Goal: Transaction & Acquisition: Purchase product/service

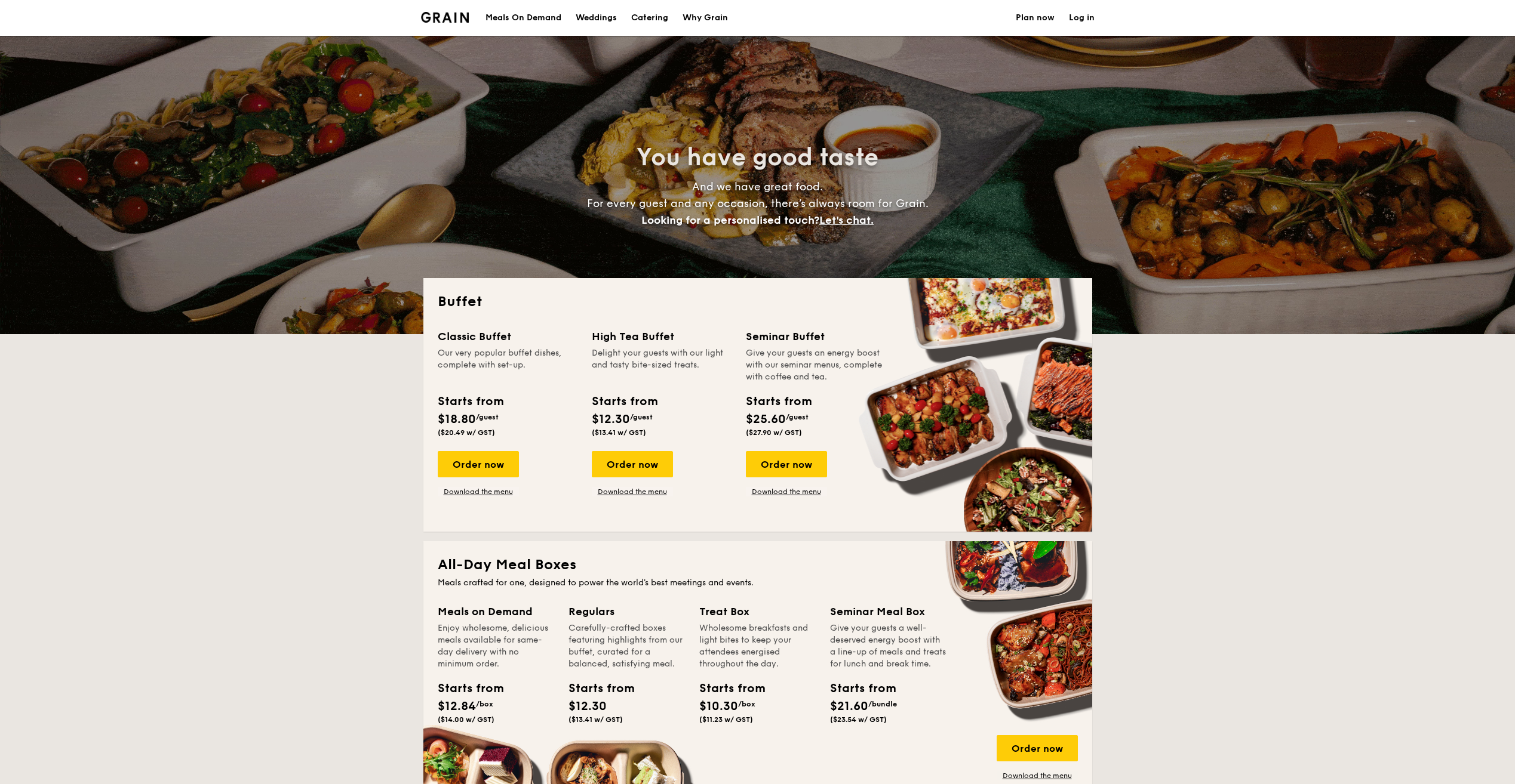
select select
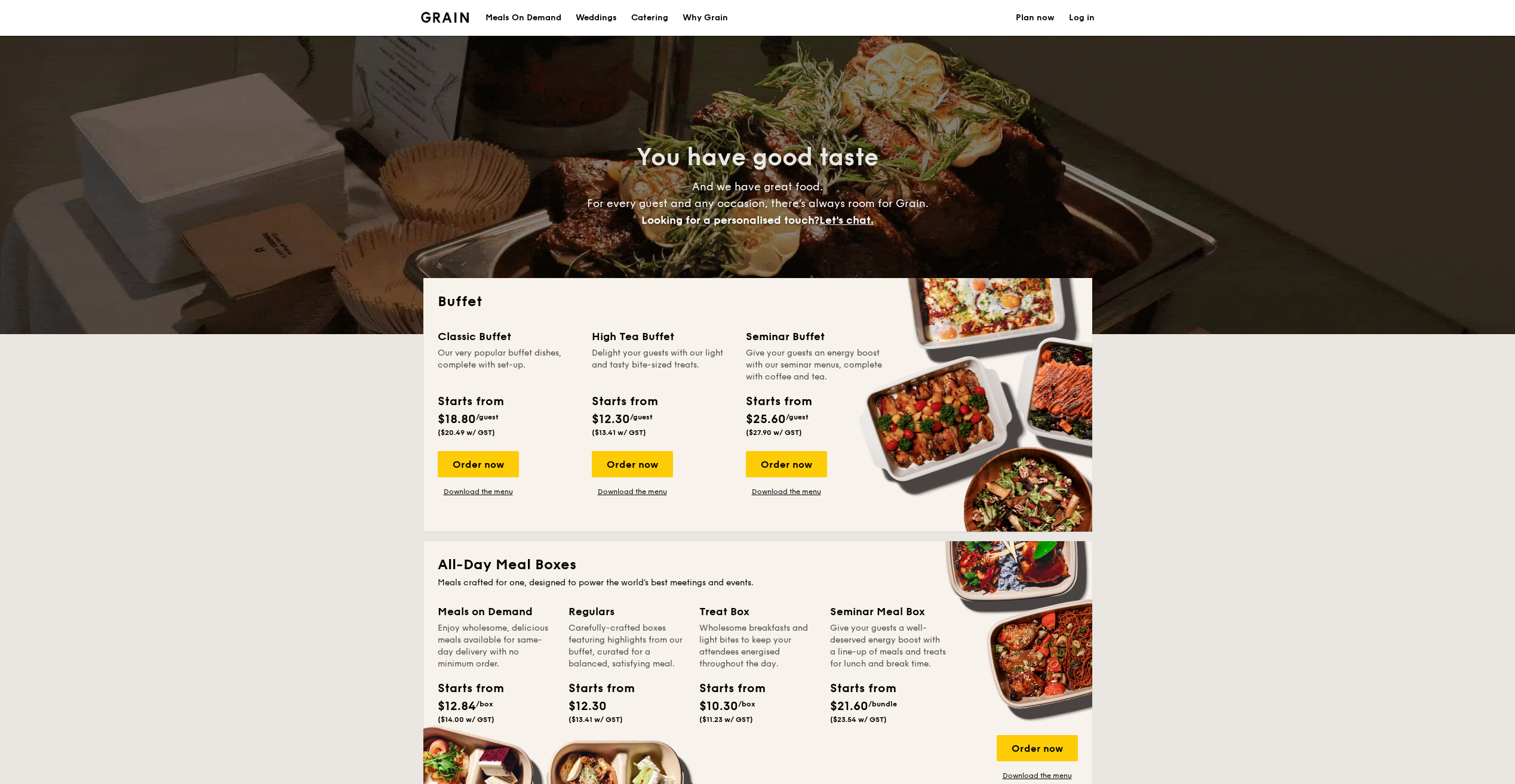
click at [650, 20] on h1 "Catering" at bounding box center [650, 18] width 37 height 36
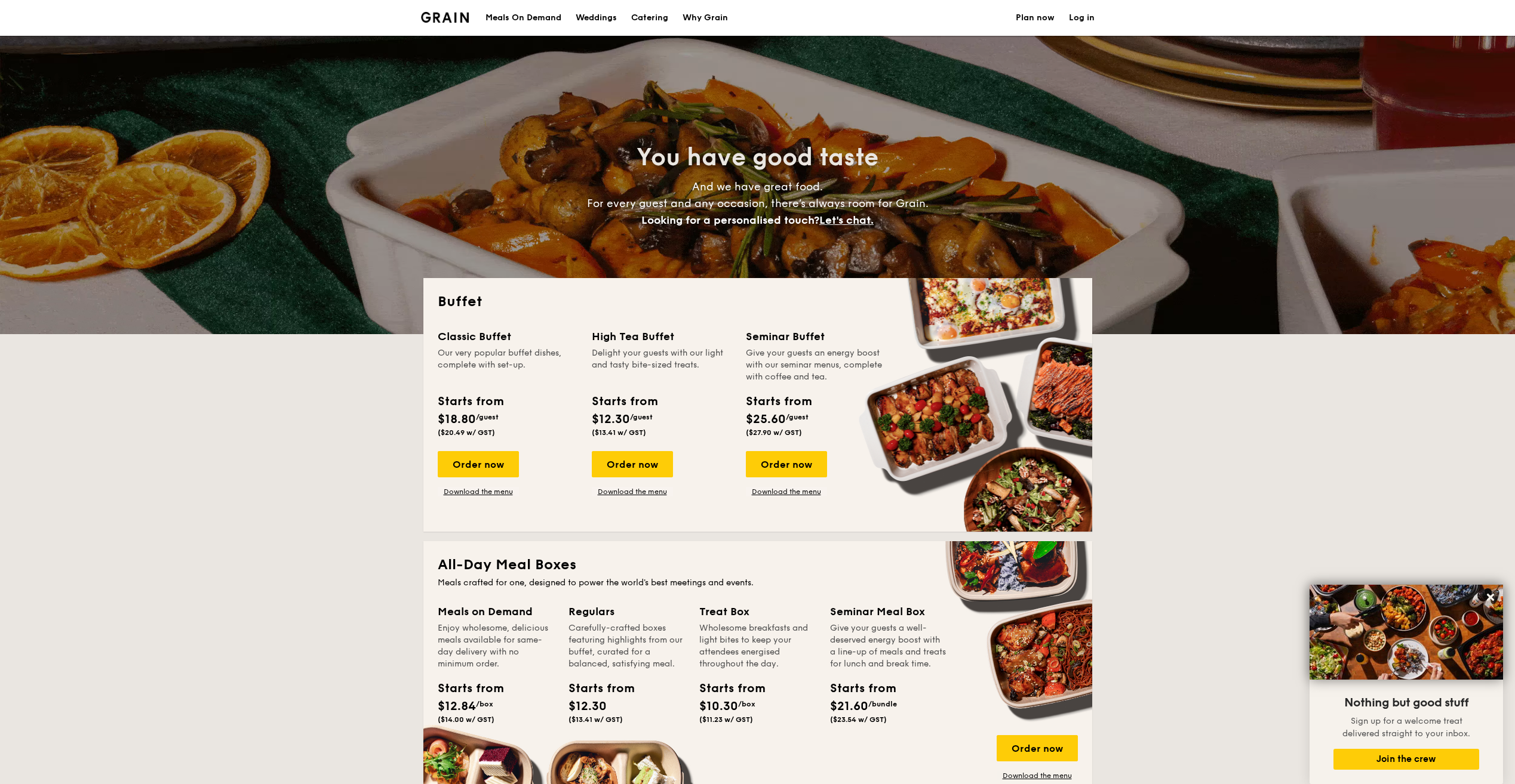
click at [1043, 25] on link "Plan now" at bounding box center [1035, 18] width 39 height 36
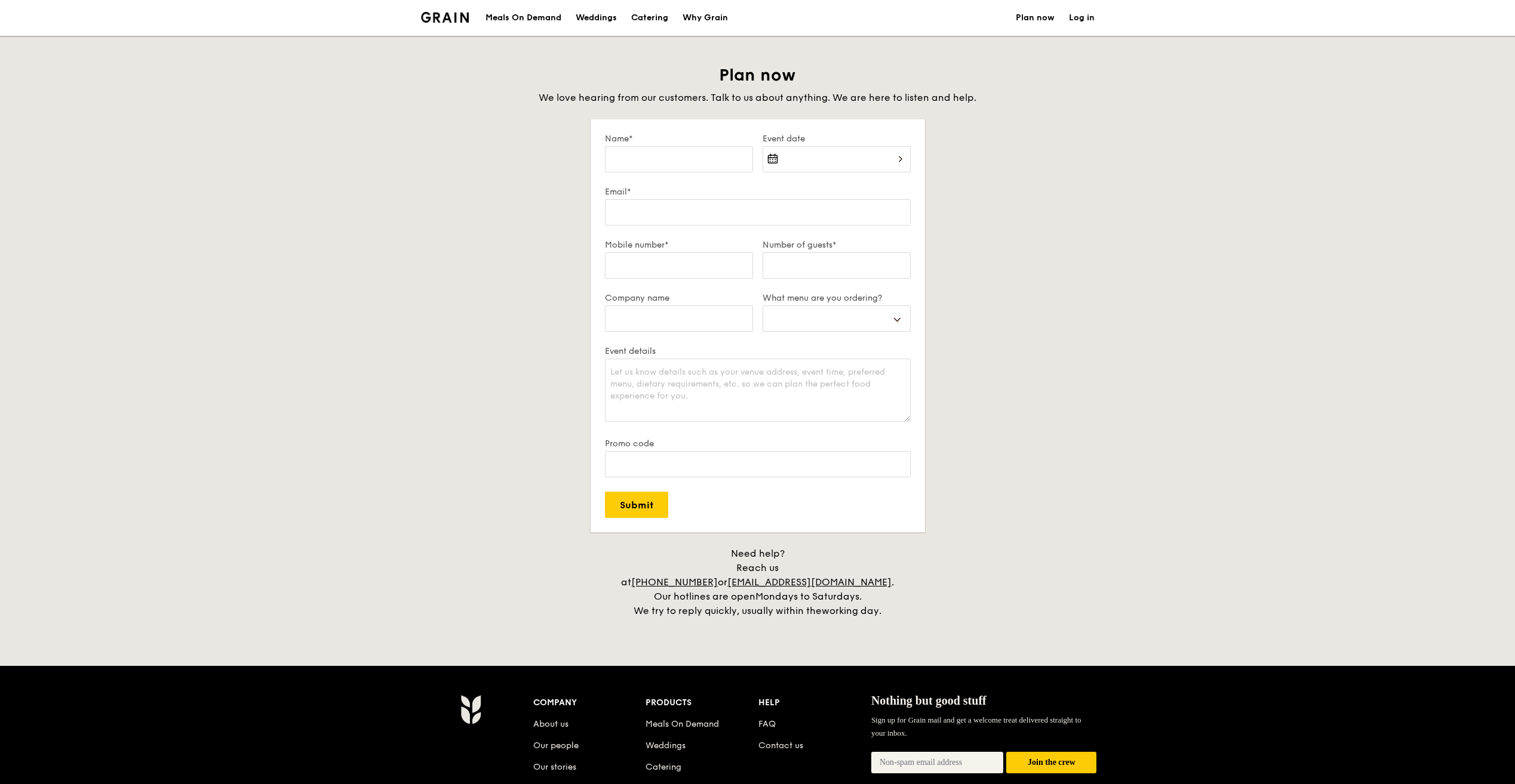
select select
click at [530, 19] on div "Meals On Demand" at bounding box center [523, 18] width 76 height 36
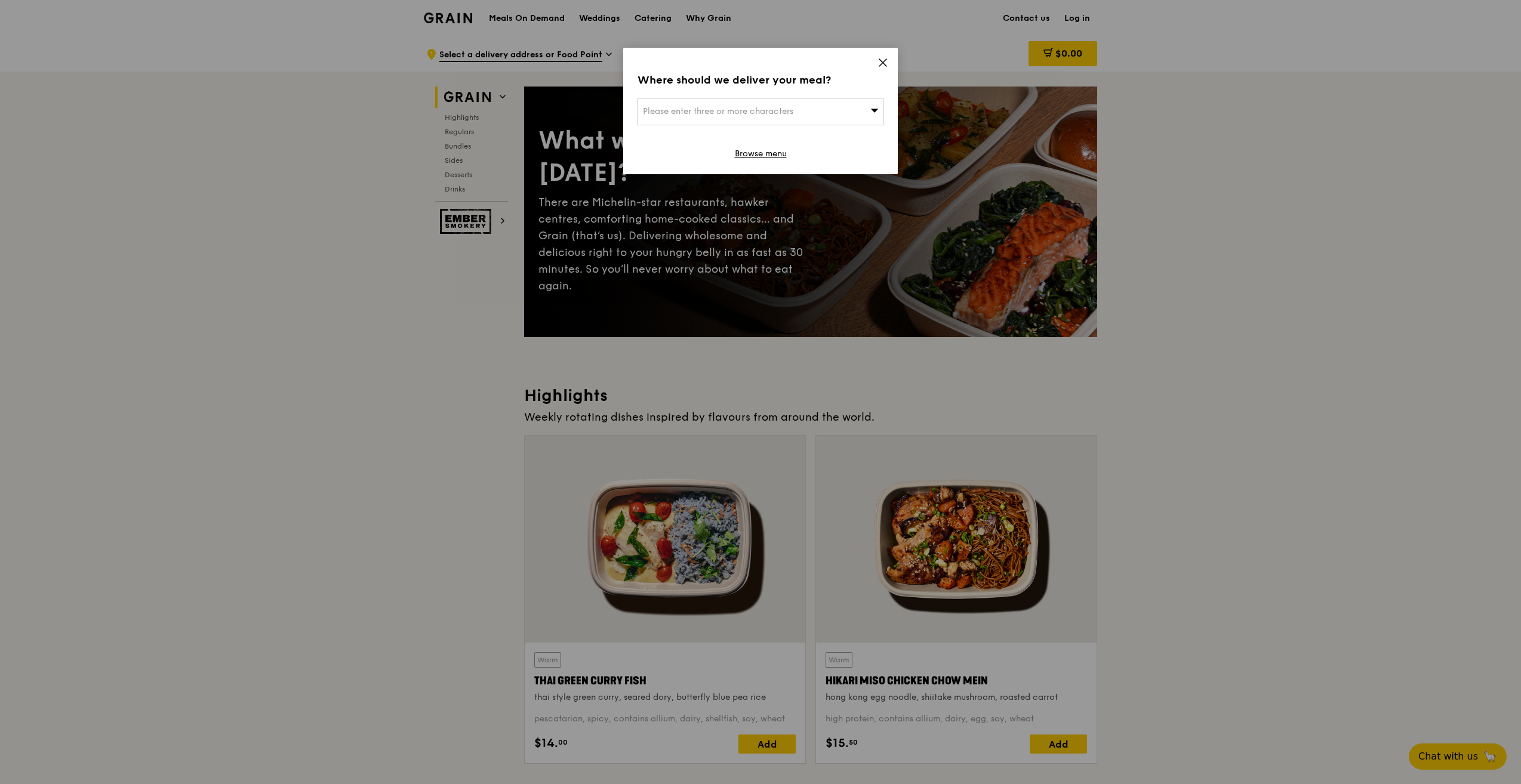
click at [887, 65] on icon at bounding box center [883, 63] width 11 height 11
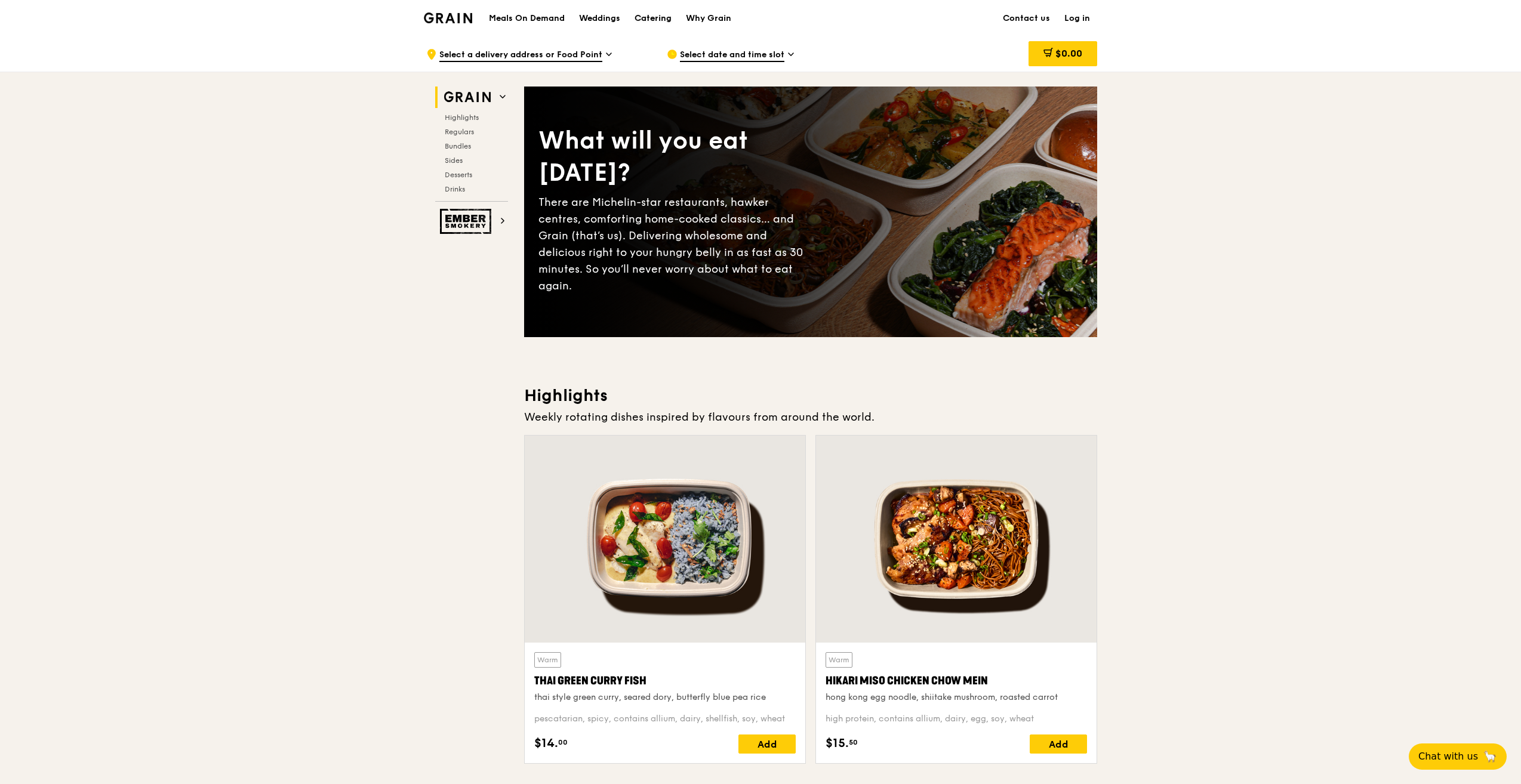
click at [664, 20] on div "Catering" at bounding box center [653, 19] width 37 height 36
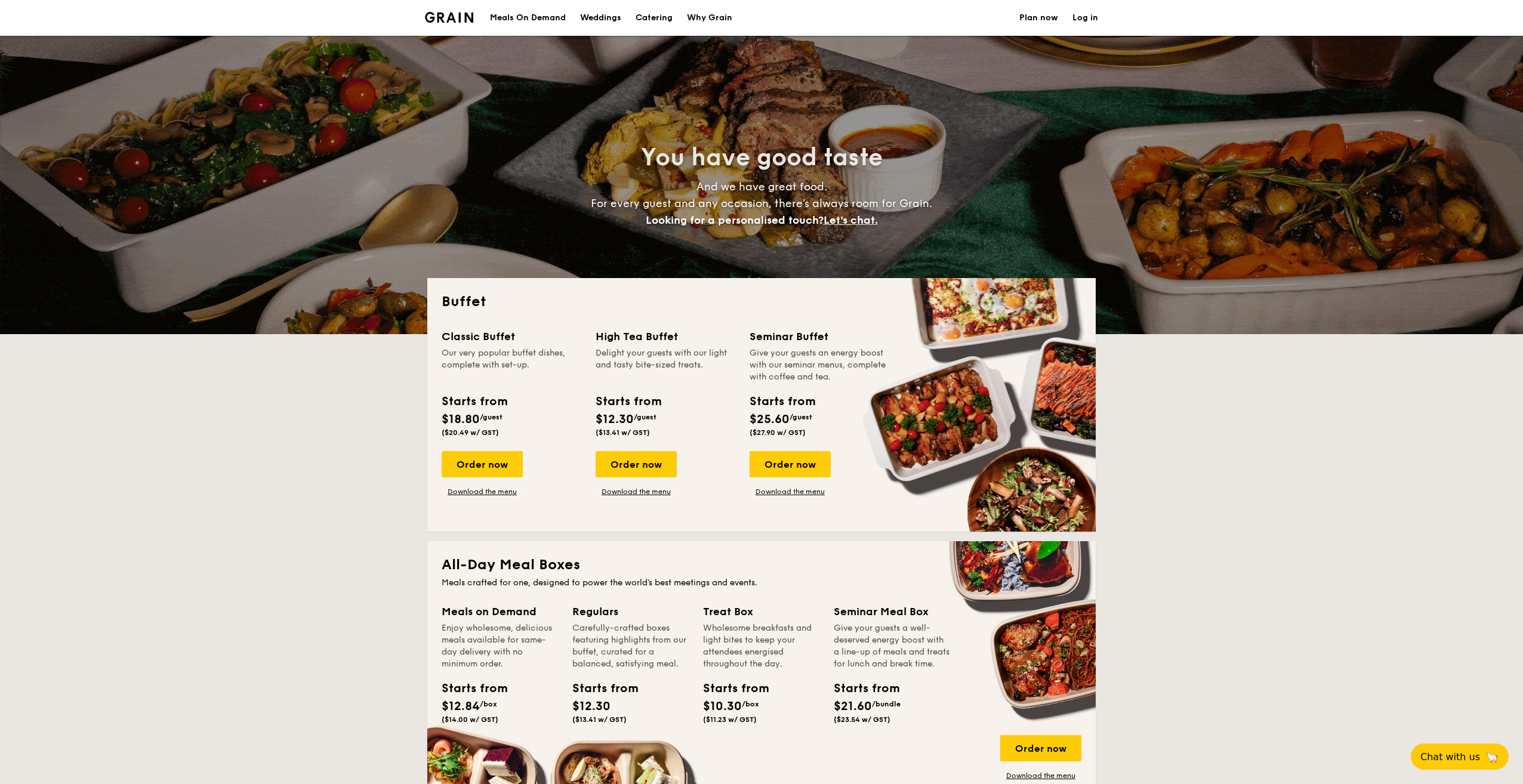
select select
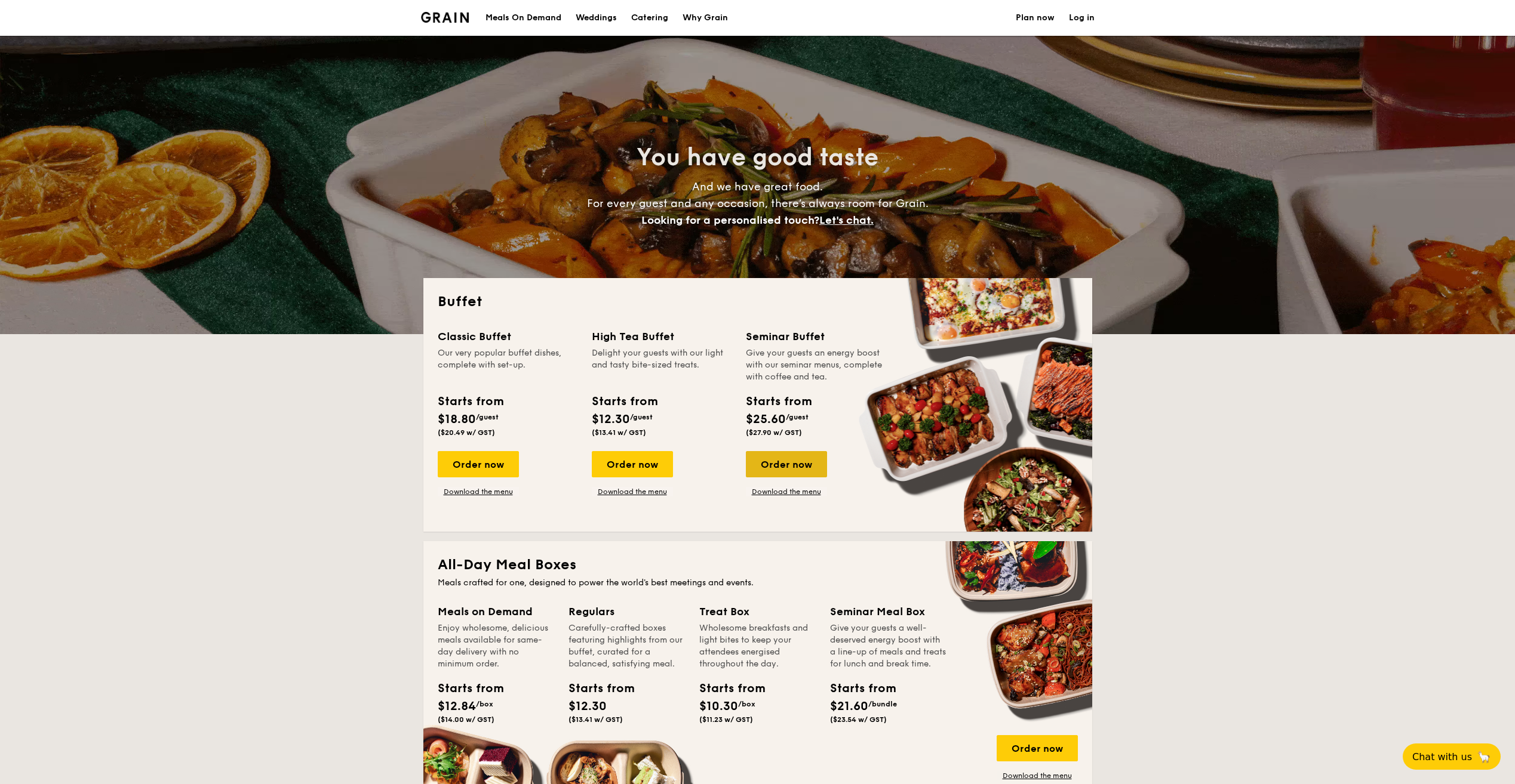
click at [789, 470] on div "Order now" at bounding box center [786, 464] width 81 height 26
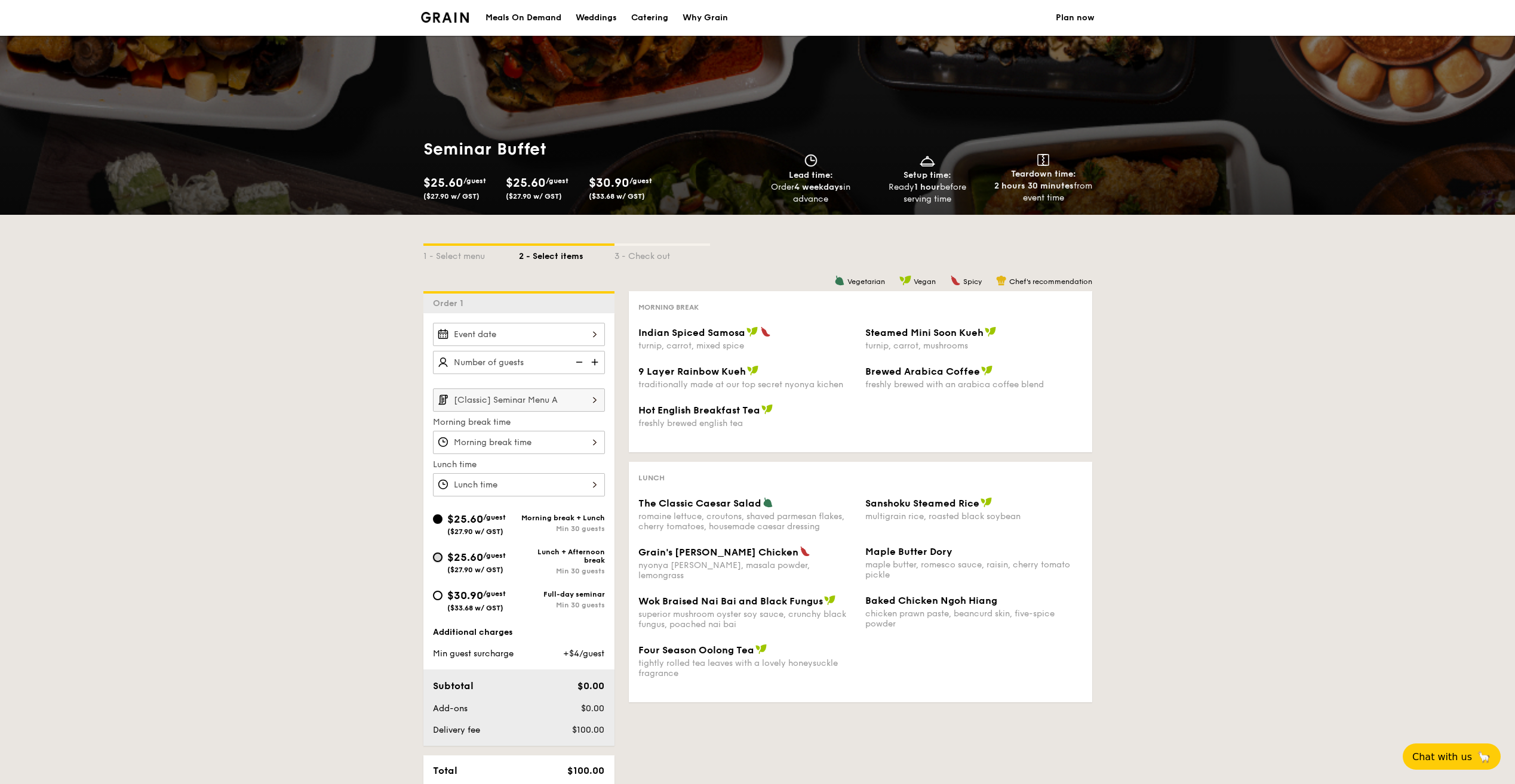
click at [436, 556] on input "$25.60 /guest ($27.90 w/ GST) Lunch + Afternoon break Min 30 guests" at bounding box center [438, 558] width 10 height 10
radio input "true"
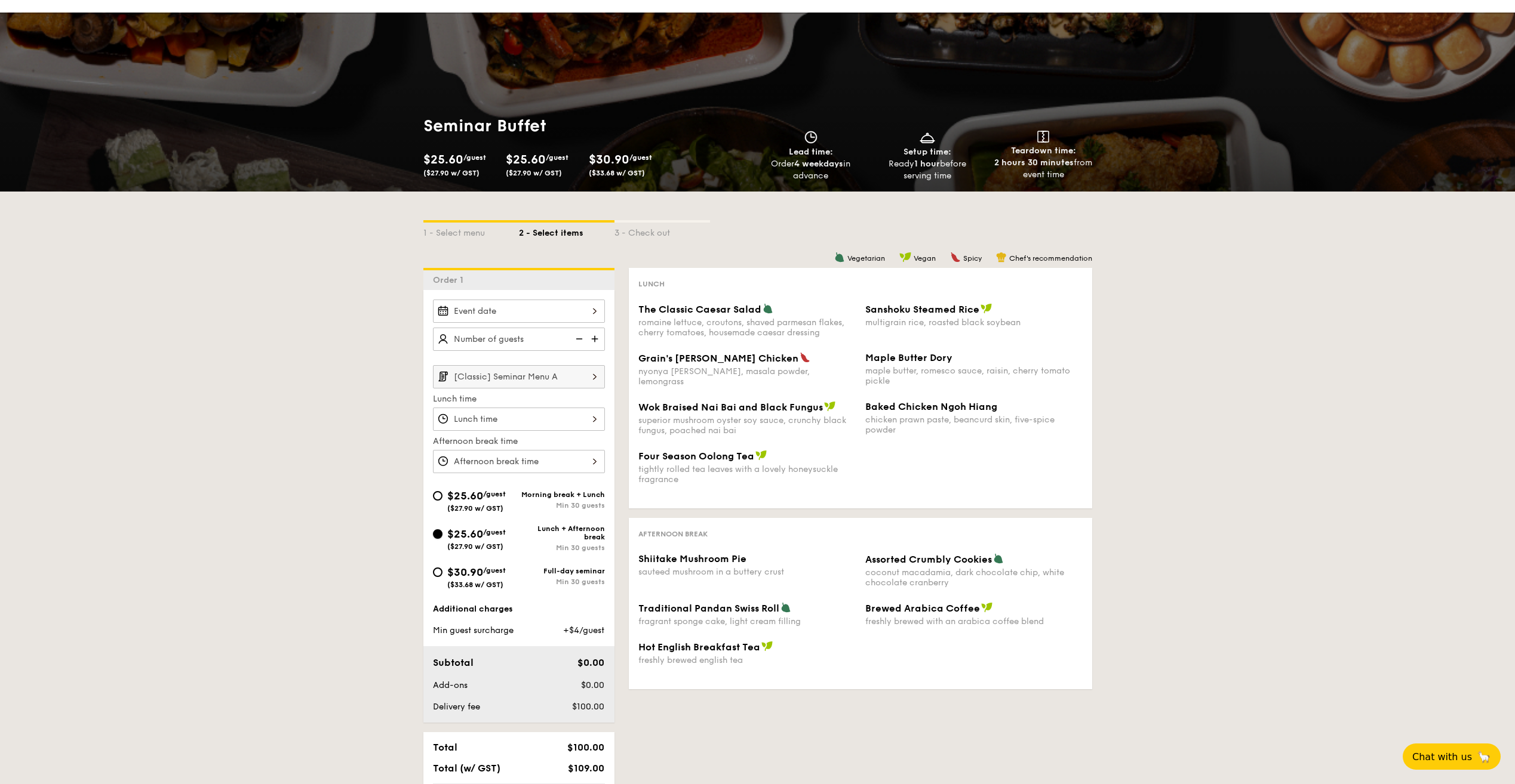
scroll to position [60, 0]
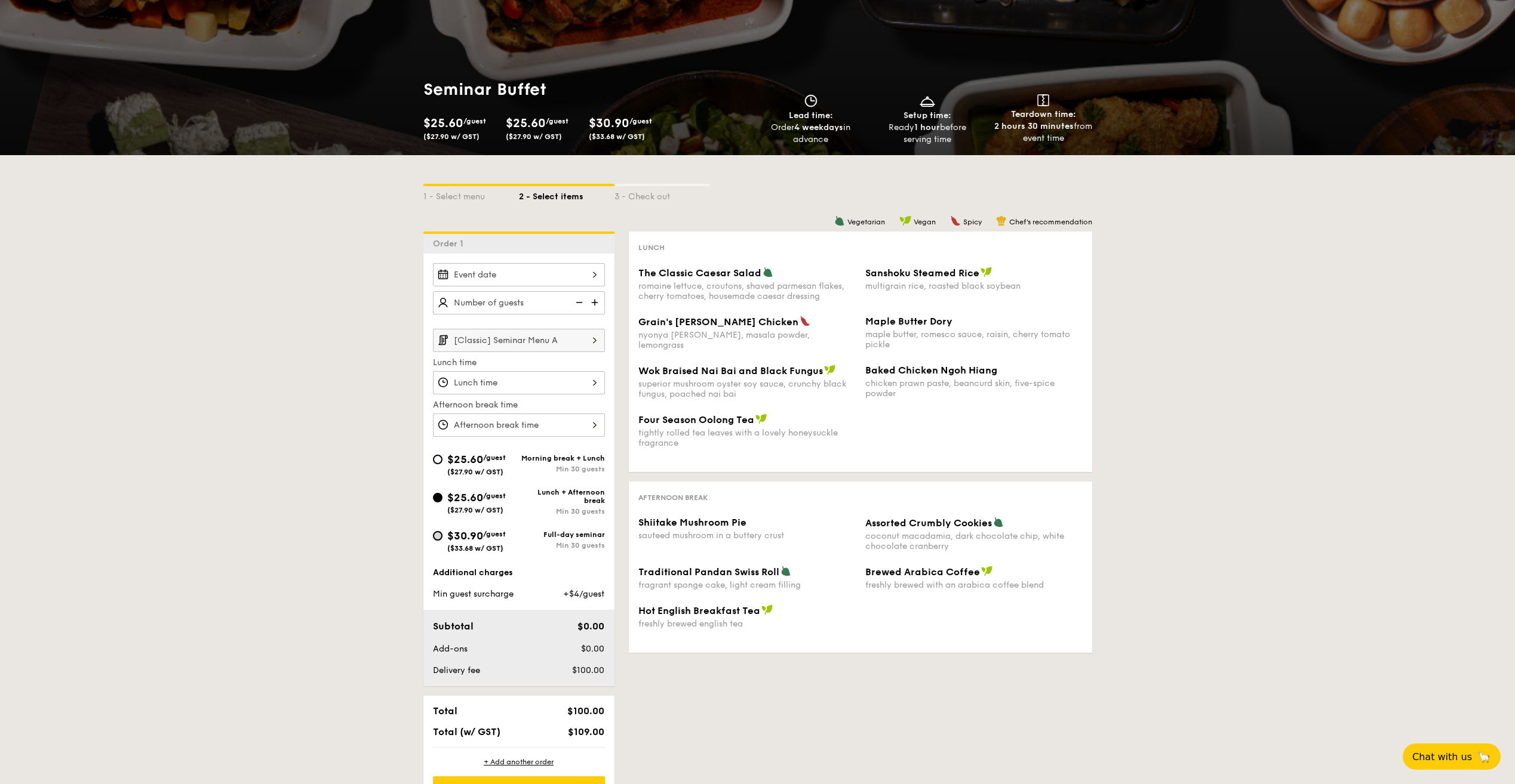
click at [435, 540] on input "$30.90 /guest ($33.68 w/ GST) Full-day seminar Min 30 guests" at bounding box center [438, 536] width 10 height 10
radio input "true"
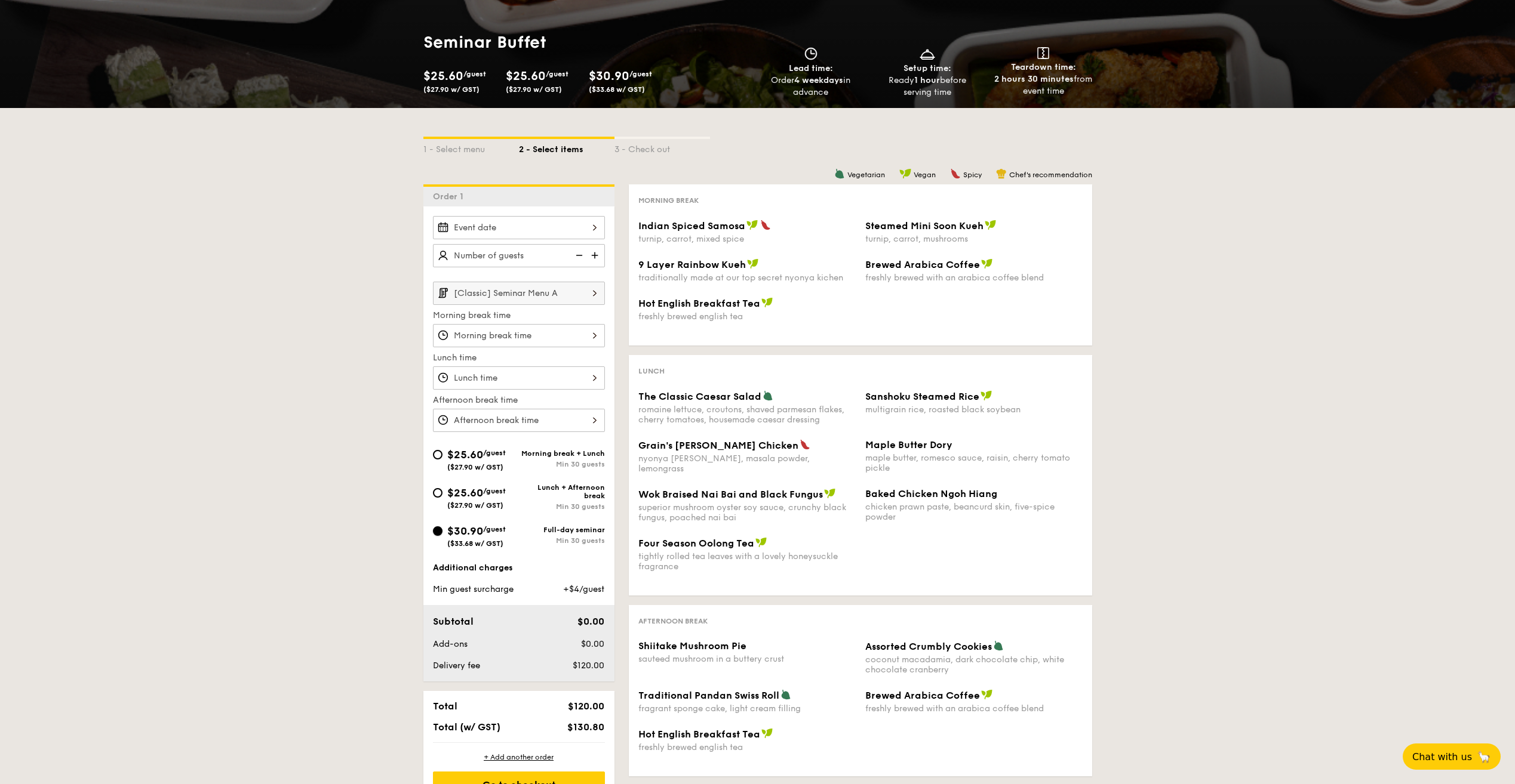
scroll to position [179, 0]
